Goal: Find specific page/section: Find specific page/section

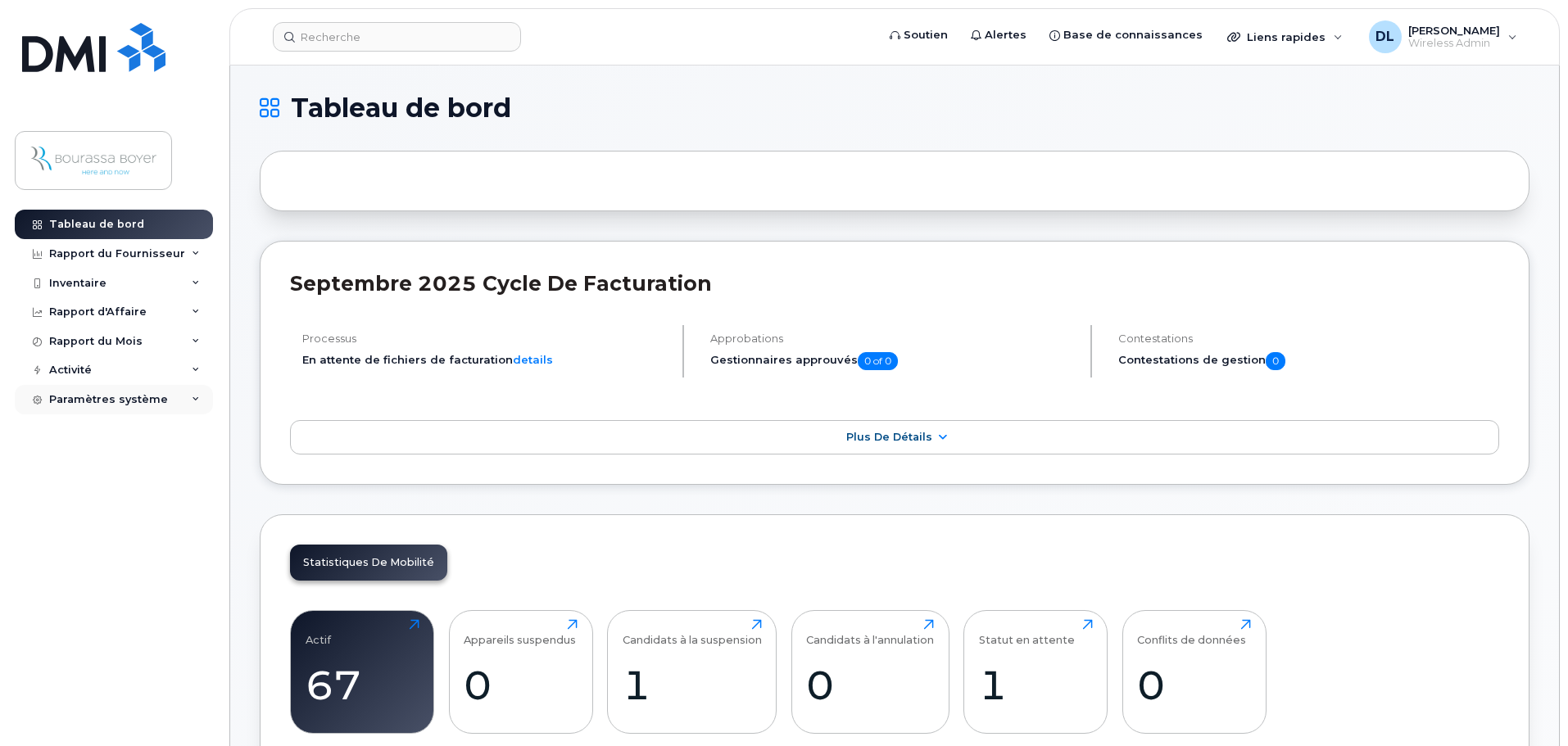
click at [109, 396] on div "Paramètres système" at bounding box center [109, 400] width 119 height 13
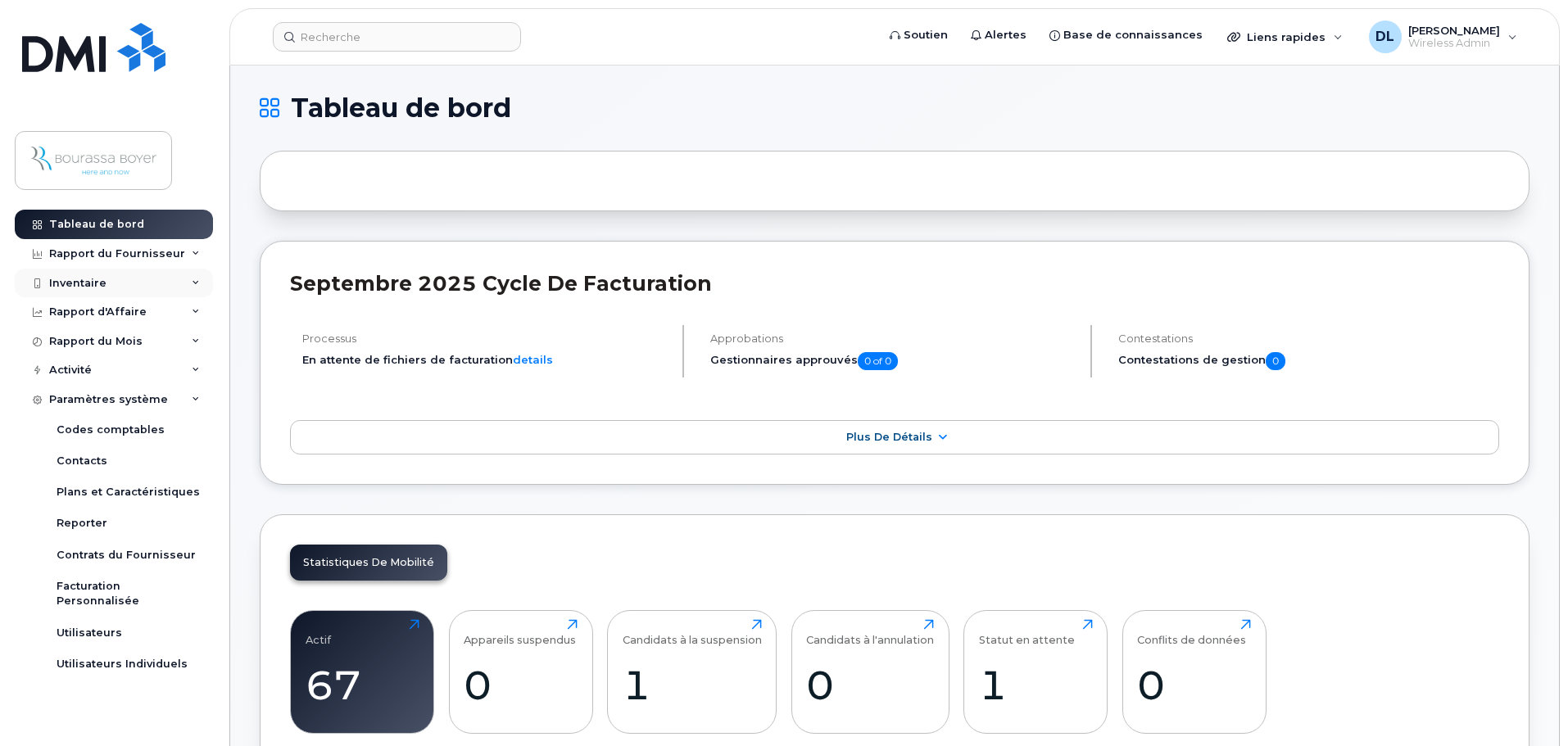
click at [102, 281] on div "Inventaire" at bounding box center [78, 284] width 58 height 13
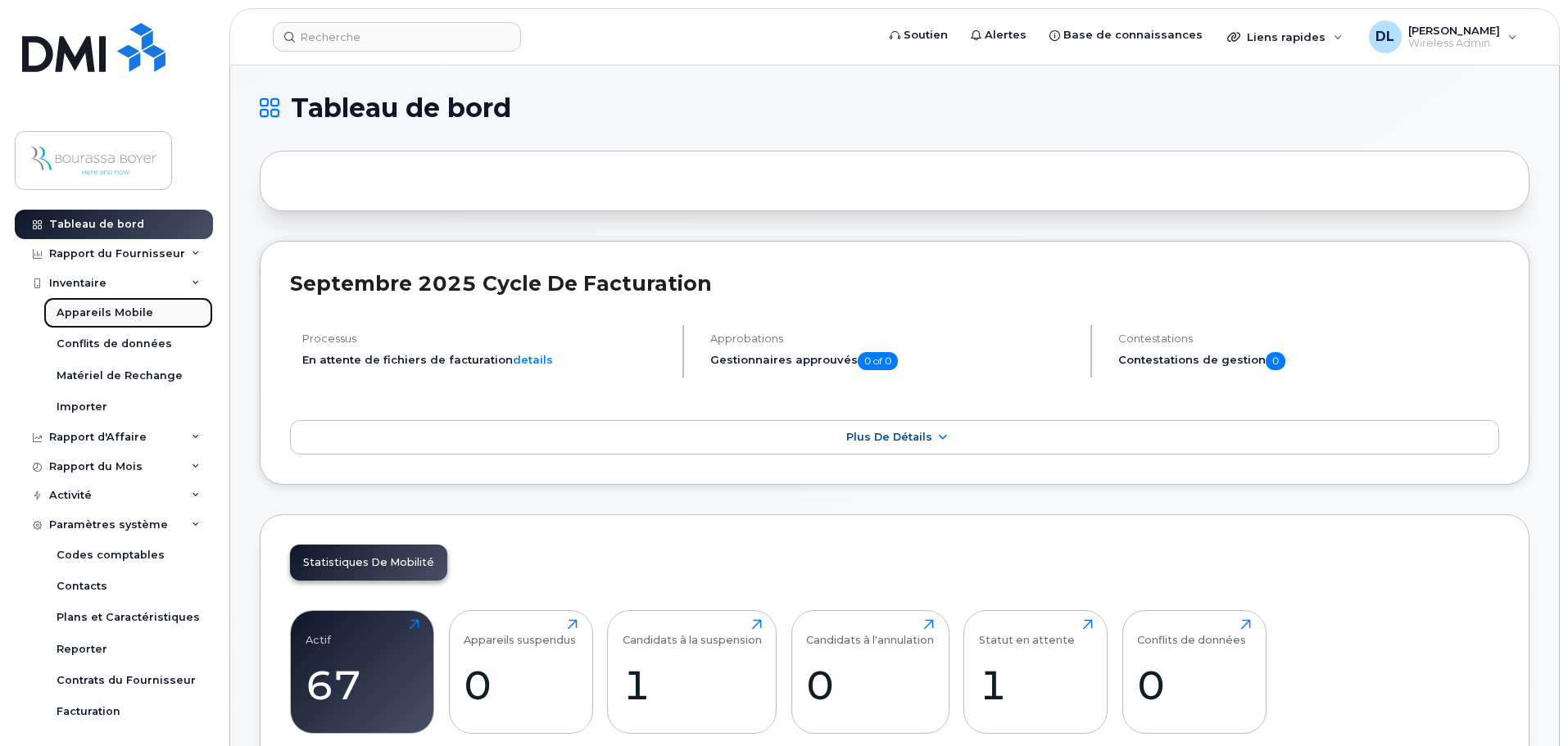
click at [181, 305] on link "Appareils Mobile" at bounding box center [128, 312] width 169 height 31
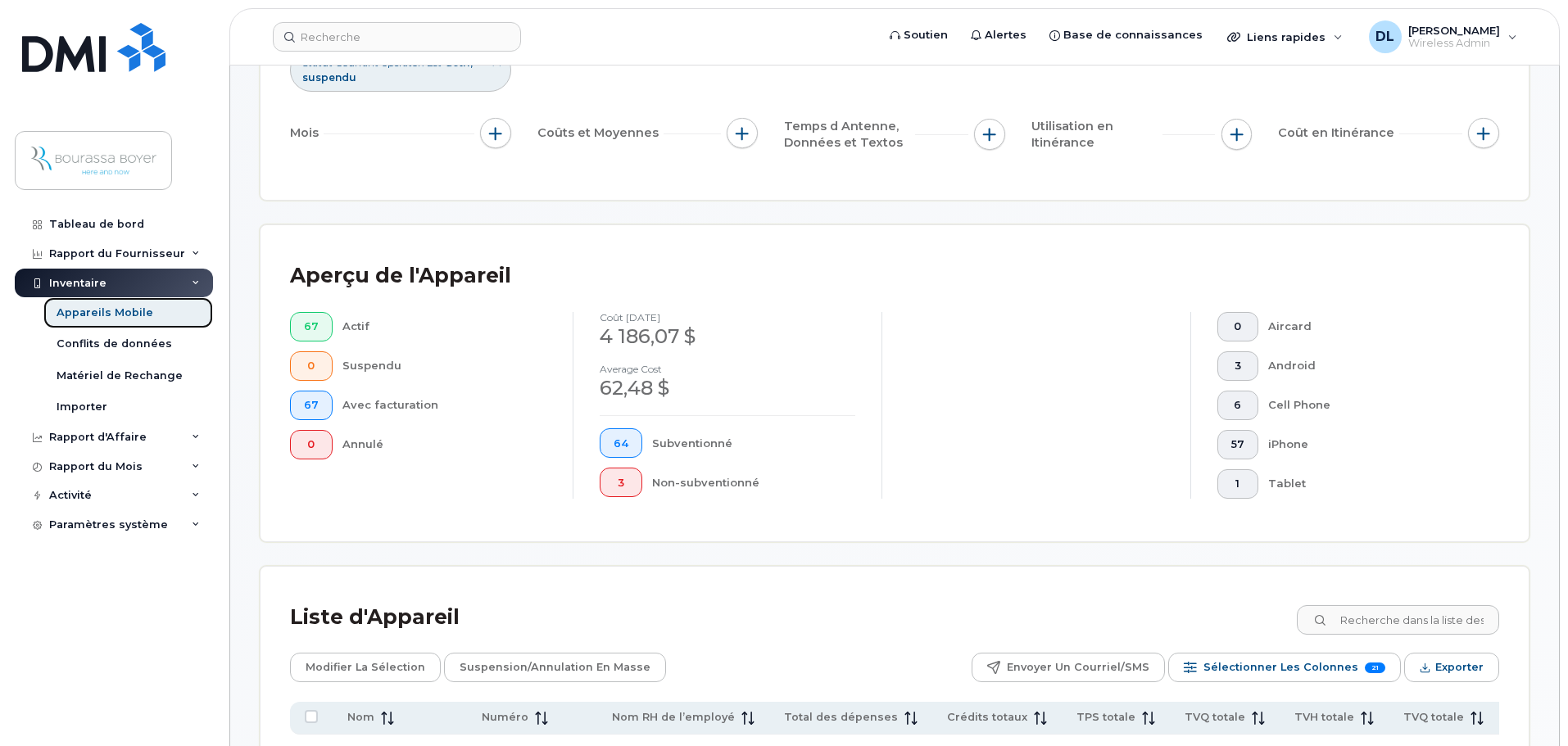
scroll to position [245, 0]
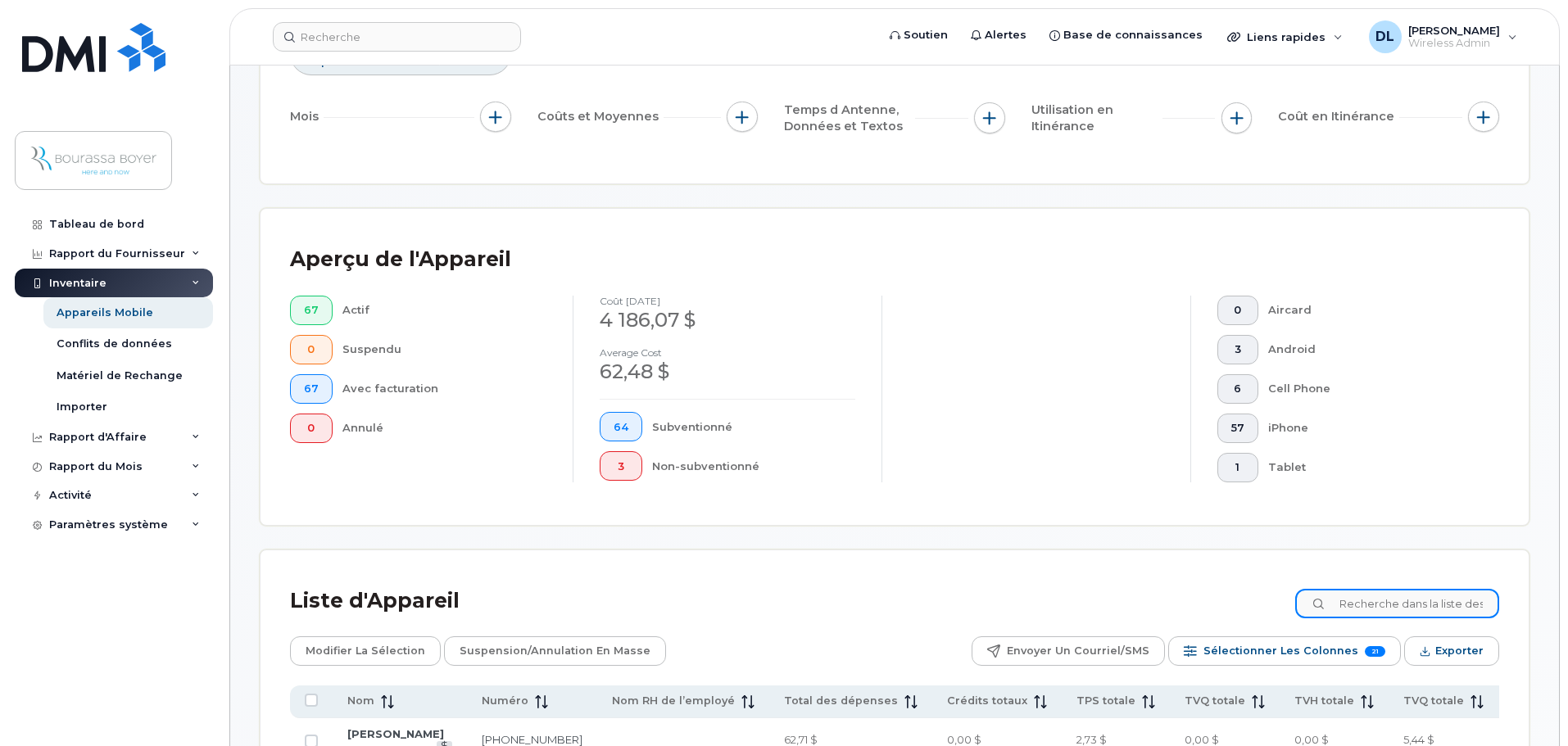
click at [1371, 602] on input at bounding box center [1397, 602] width 204 height 29
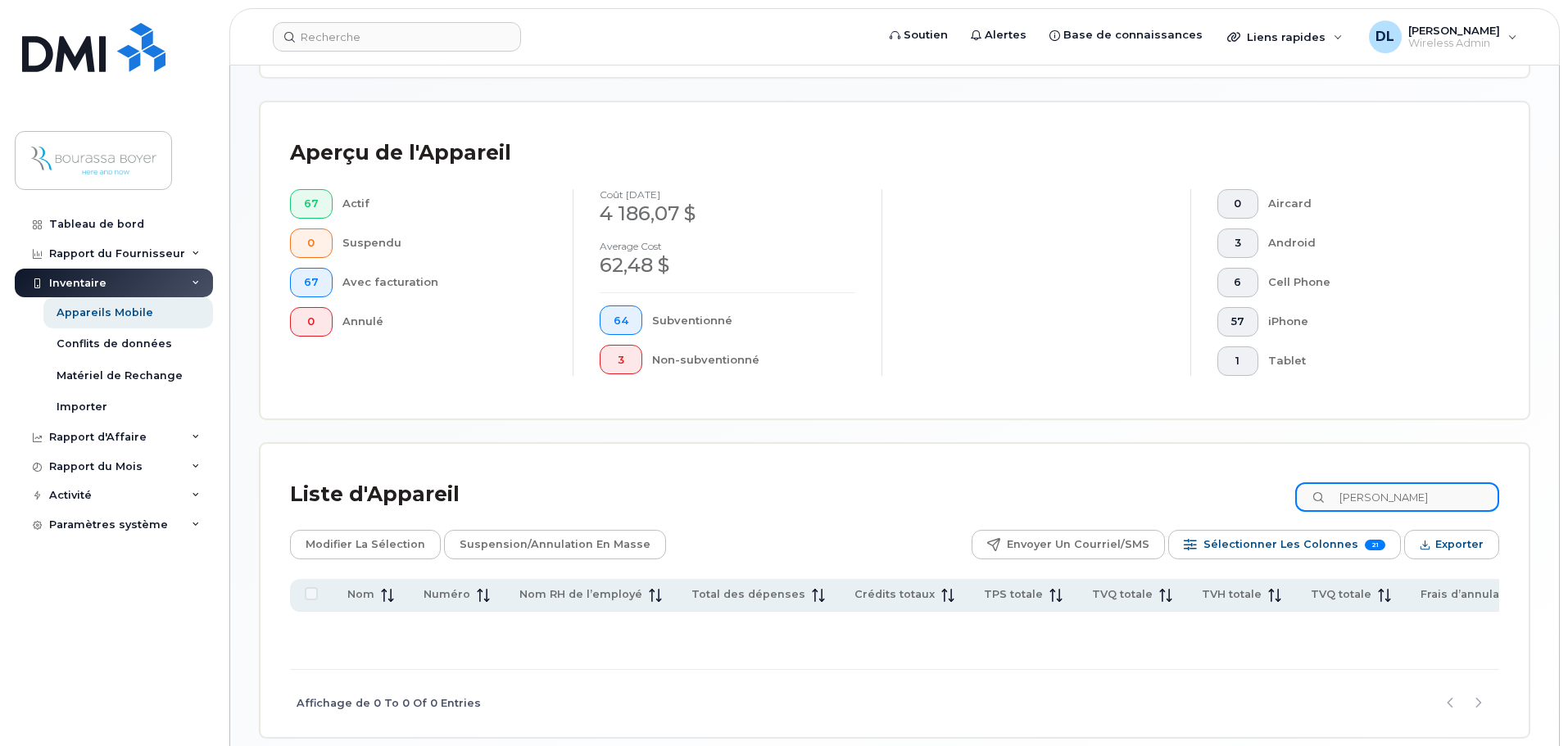
scroll to position [431, 0]
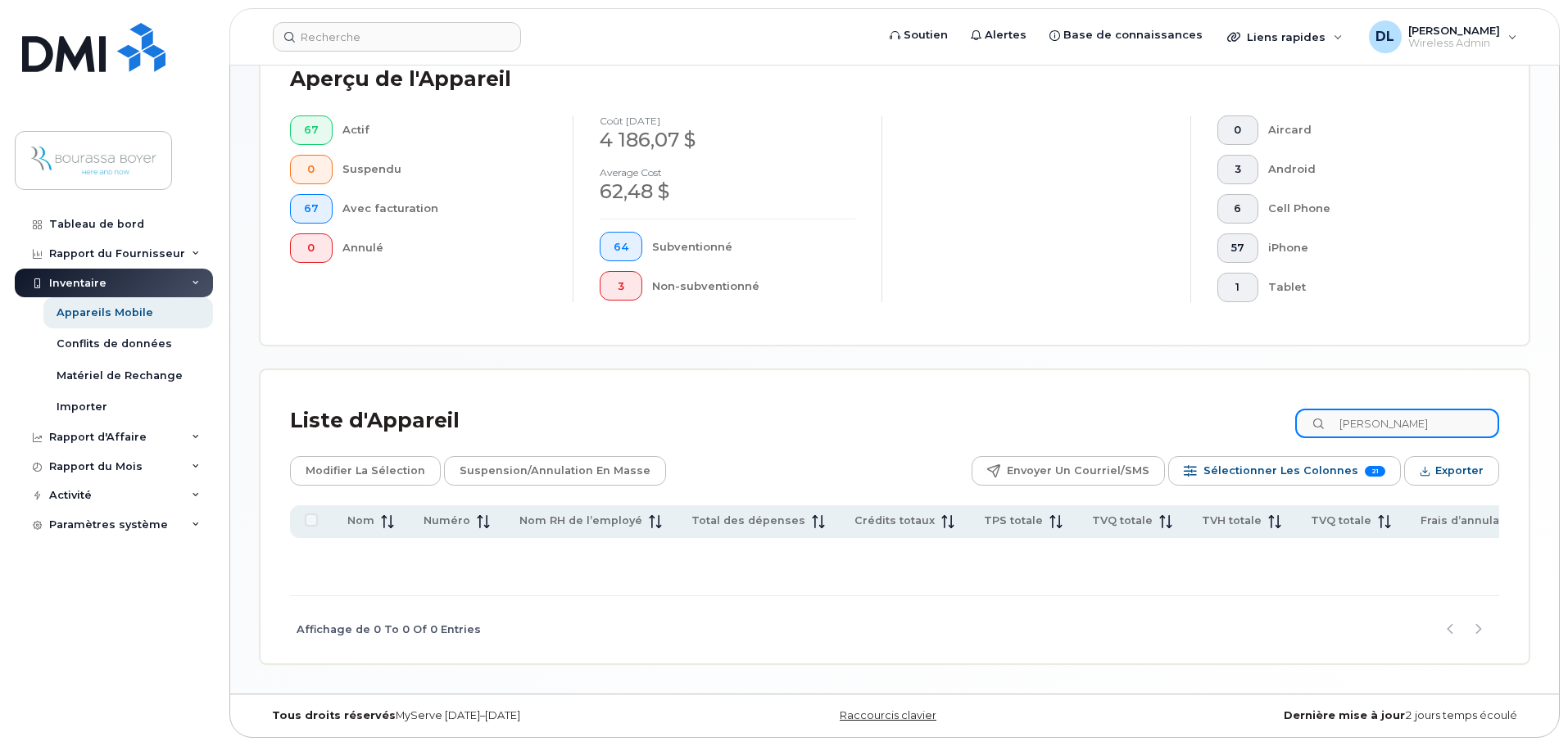
click at [1376, 421] on input "[PERSON_NAME]" at bounding box center [1397, 423] width 204 height 29
drag, startPoint x: 1427, startPoint y: 414, endPoint x: 1034, endPoint y: 367, distance: 395.8
click at [1146, 411] on div "Liste d'Appareil [PERSON_NAME]" at bounding box center [894, 421] width 1209 height 43
drag, startPoint x: 1429, startPoint y: 418, endPoint x: 861, endPoint y: 387, distance: 568.8
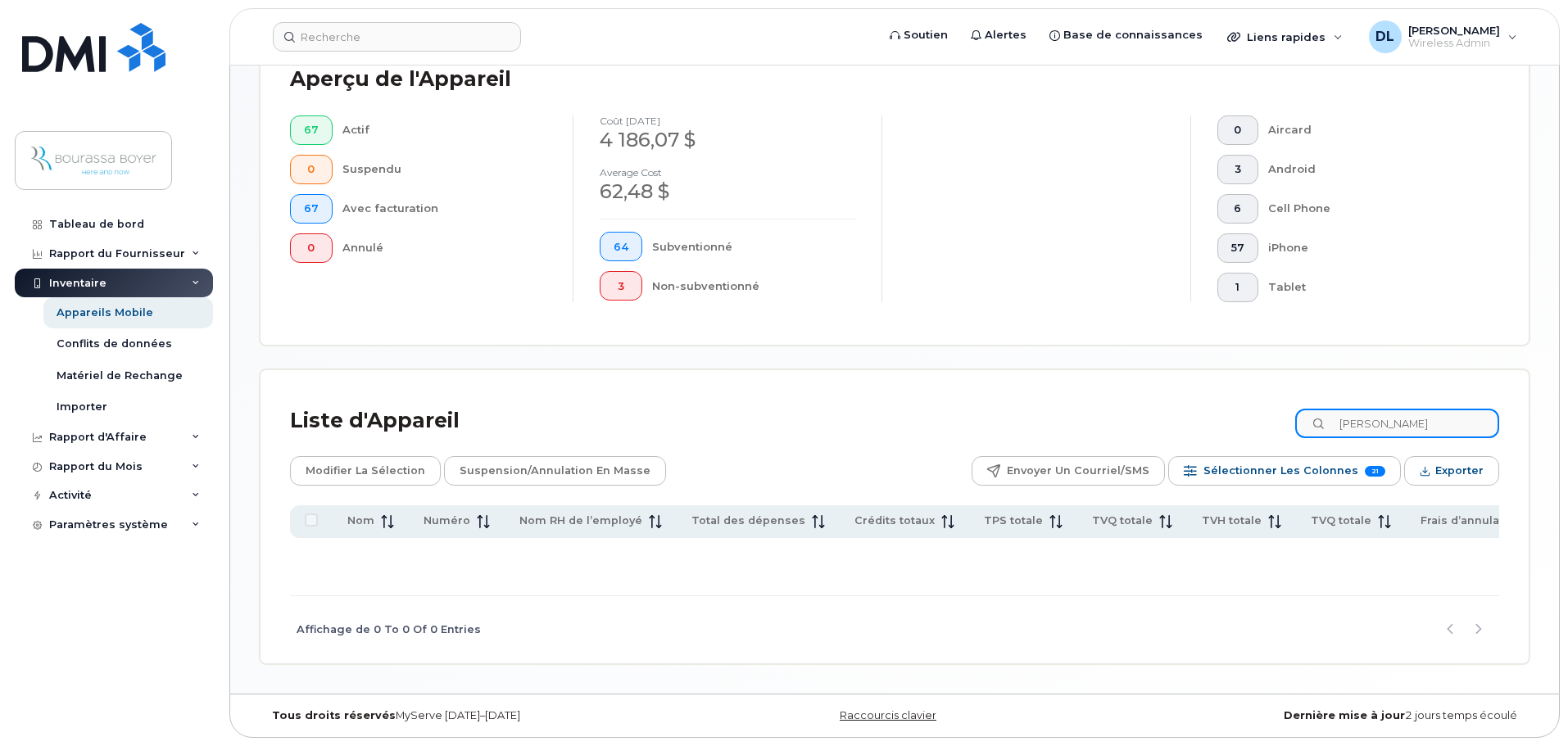
click at [922, 391] on div "Liste d'Appareil [PERSON_NAME] Modifier la sélection Suspension/Annulation en m…" at bounding box center [894, 517] width 1268 height 294
type input "[PERSON_NAME]"
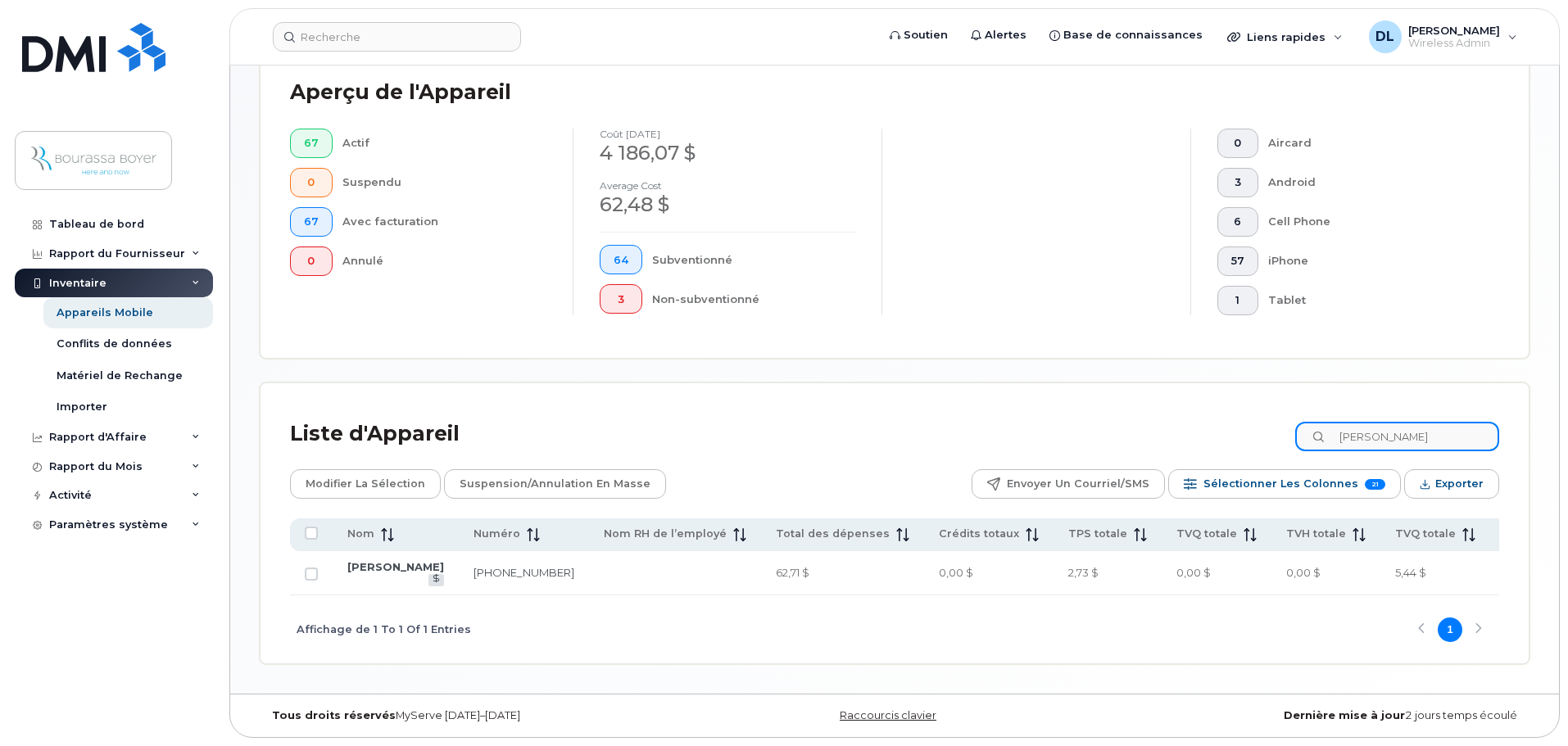
drag, startPoint x: 1426, startPoint y: 414, endPoint x: 984, endPoint y: 388, distance: 442.8
click at [1019, 412] on div "Liste d'Appareil [PERSON_NAME]" at bounding box center [894, 433] width 1209 height 43
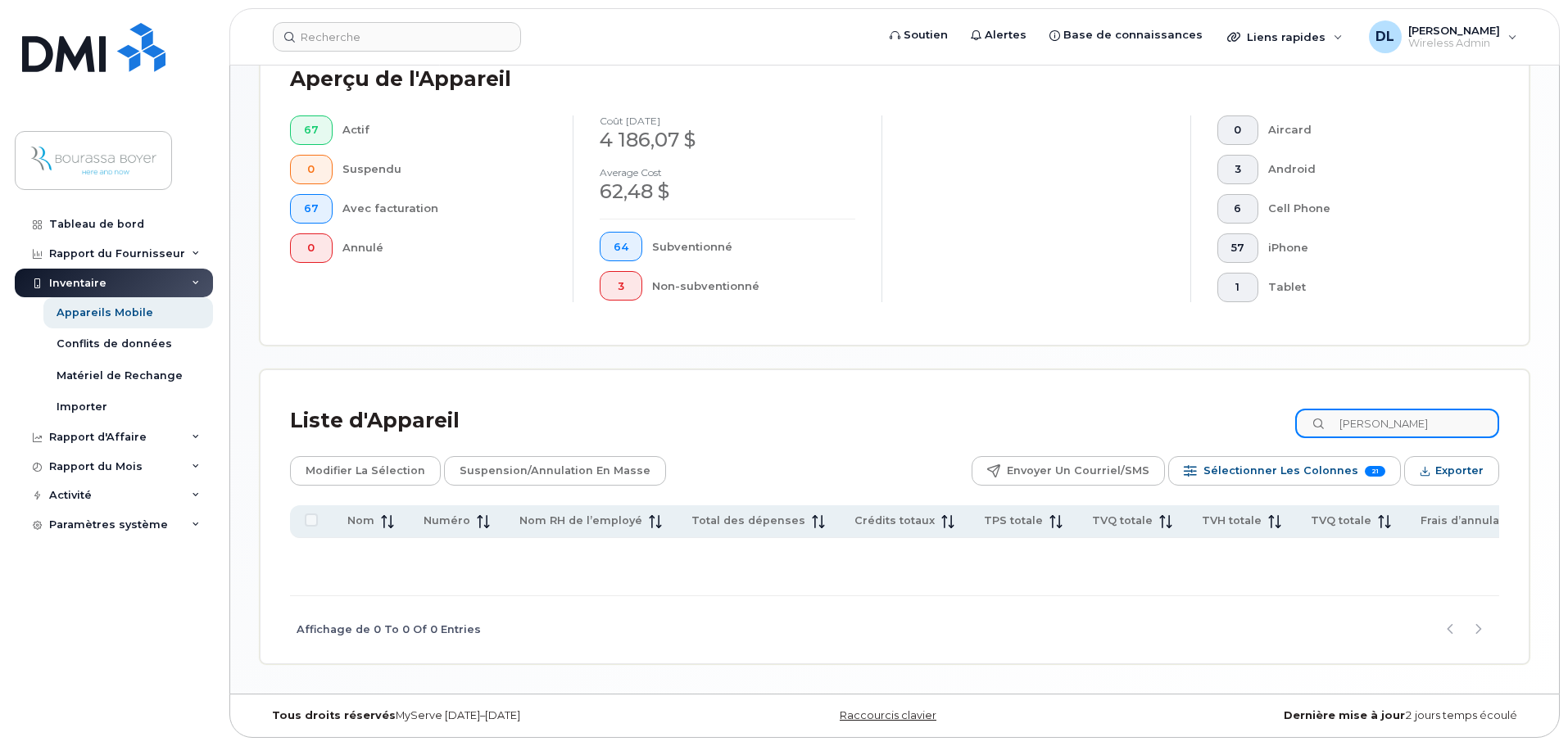
drag, startPoint x: 1434, startPoint y: 410, endPoint x: 1069, endPoint y: 389, distance: 365.6
click at [1073, 400] on div "Liste d'Appareil [PERSON_NAME]" at bounding box center [894, 421] width 1209 height 43
drag, startPoint x: 1393, startPoint y: 415, endPoint x: 997, endPoint y: 382, distance: 397.4
click at [1051, 384] on div "Liste d'Appareil [PERSON_NAME] Modifier la sélection Suspension/Annulation en m…" at bounding box center [894, 517] width 1268 height 294
type input "[PERSON_NAME]"
